Goal: Information Seeking & Learning: Learn about a topic

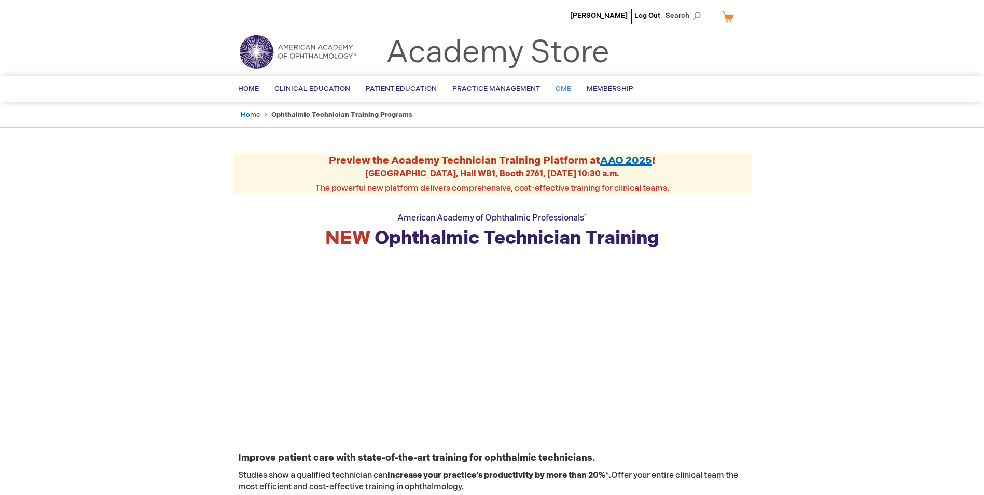
click at [555, 87] on span "CME" at bounding box center [563, 89] width 16 height 8
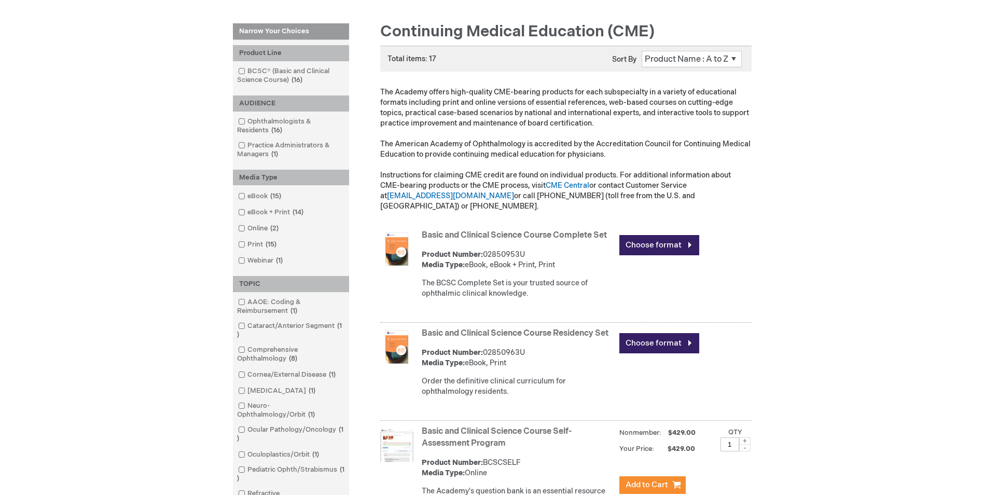
scroll to position [156, 0]
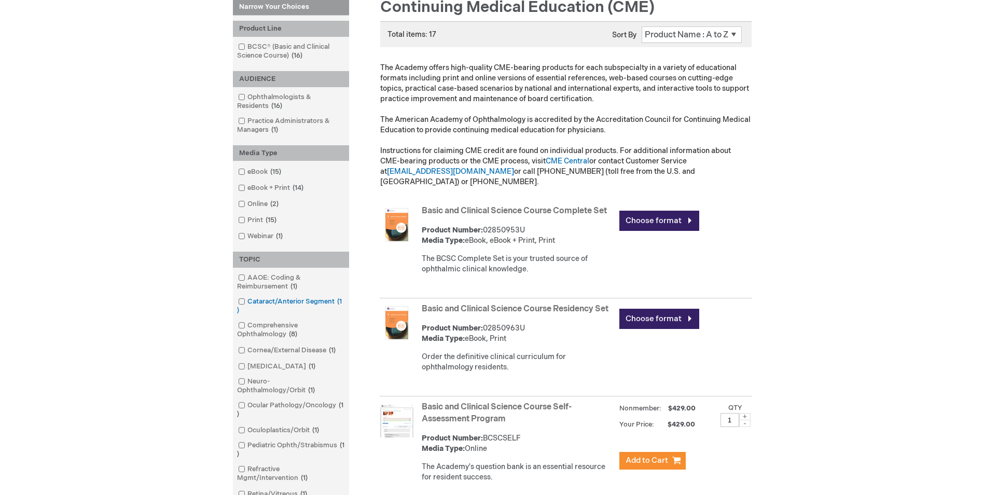
click at [246, 303] on link "Cataract/Anterior Segment 1 item" at bounding box center [290, 306] width 111 height 19
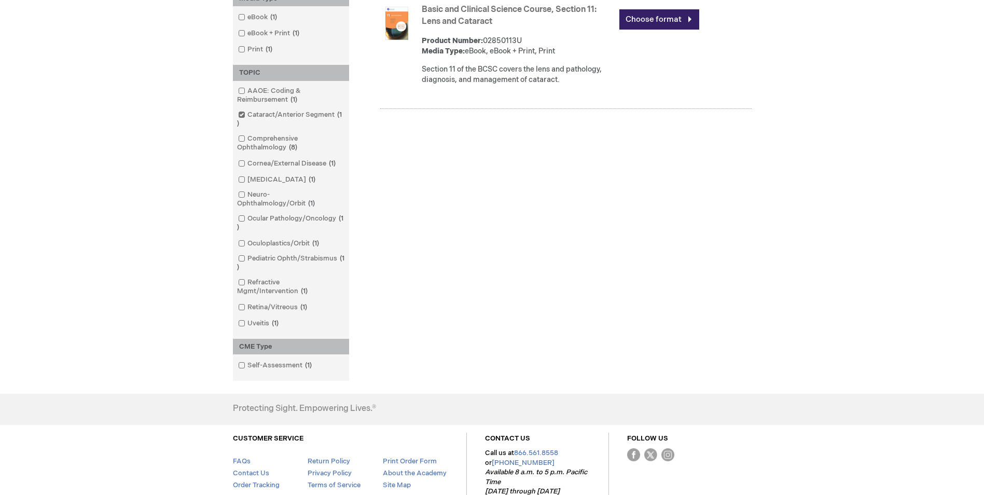
scroll to position [363, 0]
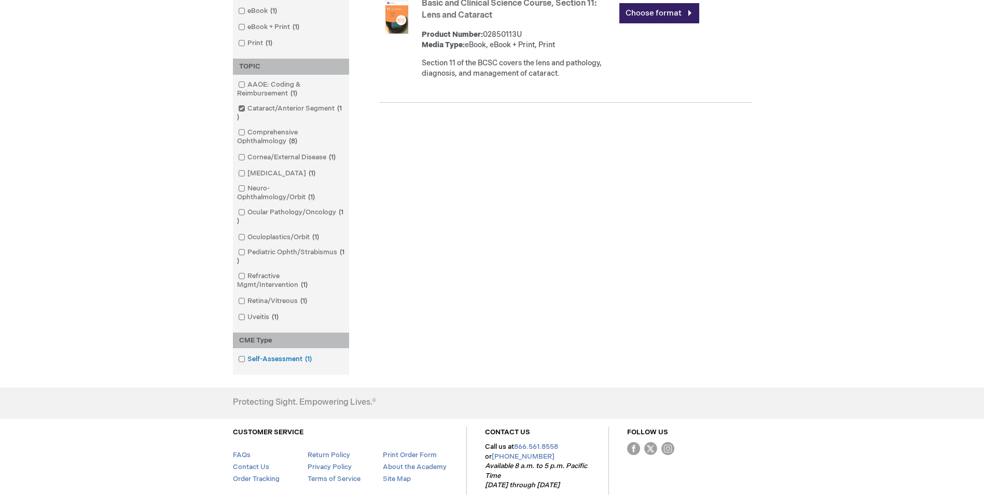
click at [237, 362] on link "Self-Assessment 1 item" at bounding box center [275, 359] width 80 height 10
